Goal: Transaction & Acquisition: Purchase product/service

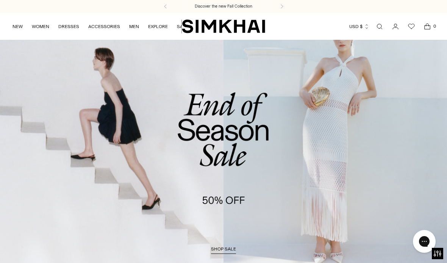
click at [379, 30] on link "Open search modal" at bounding box center [379, 26] width 15 height 15
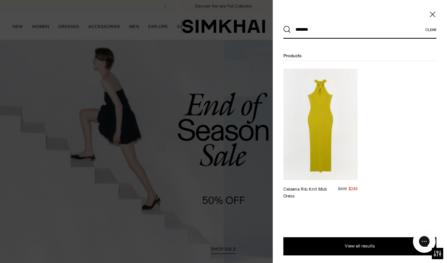
type input "*******"
click at [287, 30] on button "Search" at bounding box center [287, 30] width 8 height 8
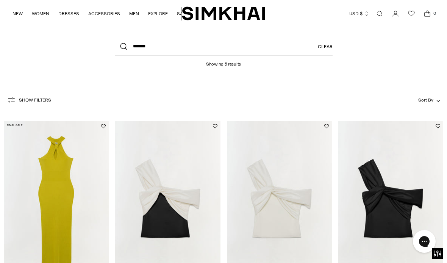
scroll to position [26, 0]
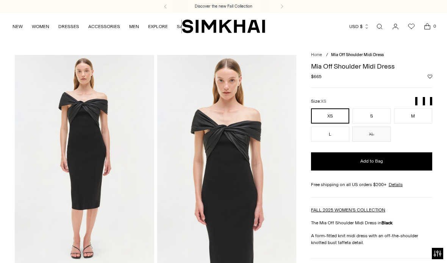
scroll to position [118, 0]
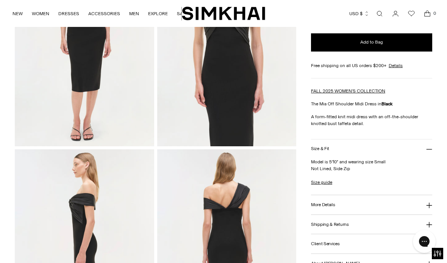
scroll to position [118, 0]
